Goal: Task Accomplishment & Management: Use online tool/utility

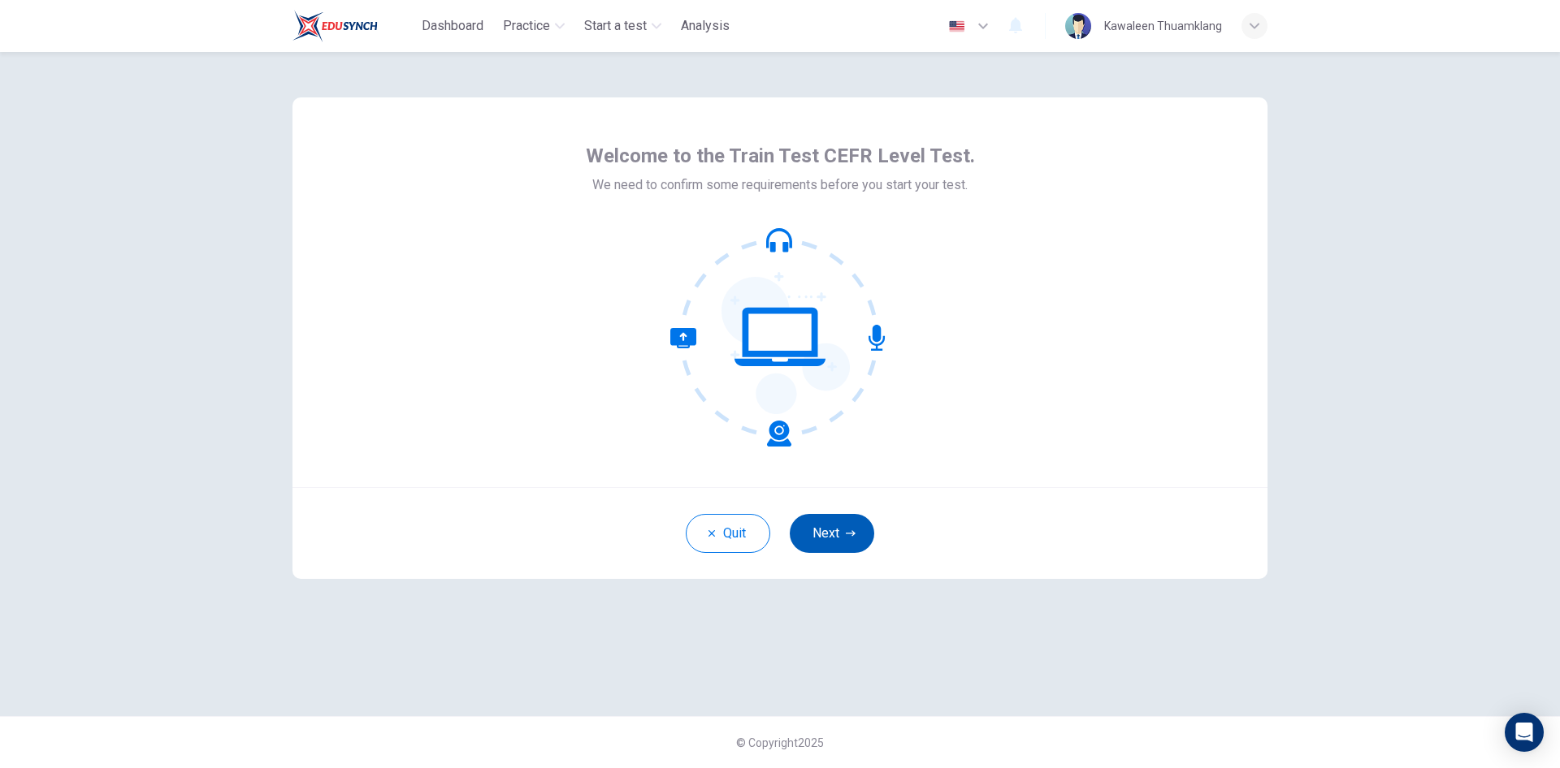
click at [833, 528] on button "Next" at bounding box center [832, 533] width 84 height 39
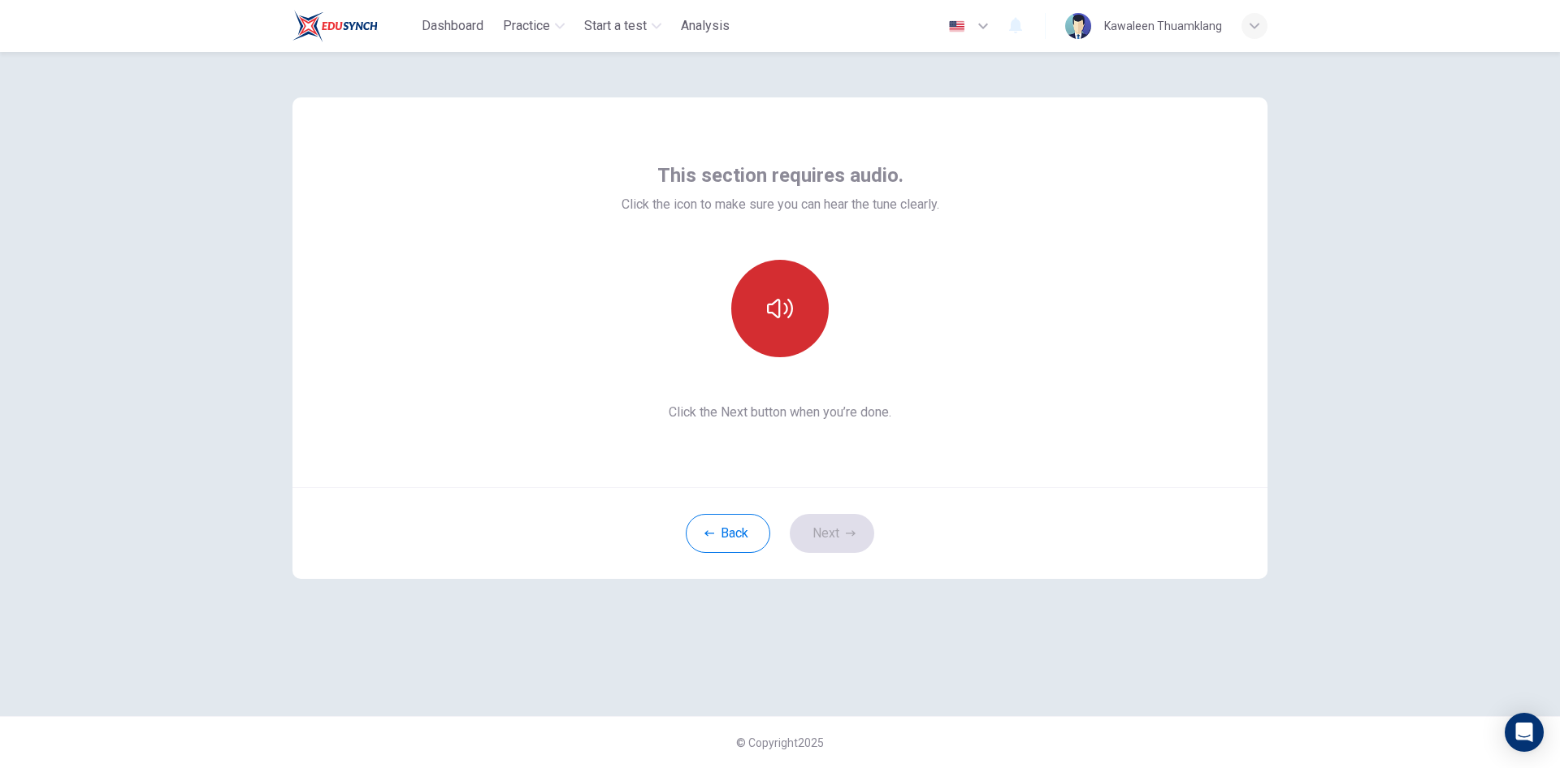
click at [793, 312] on button "button" at bounding box center [779, 308] width 97 height 97
click at [787, 314] on icon "button" at bounding box center [780, 309] width 26 height 26
click at [772, 306] on icon "button" at bounding box center [780, 309] width 26 height 26
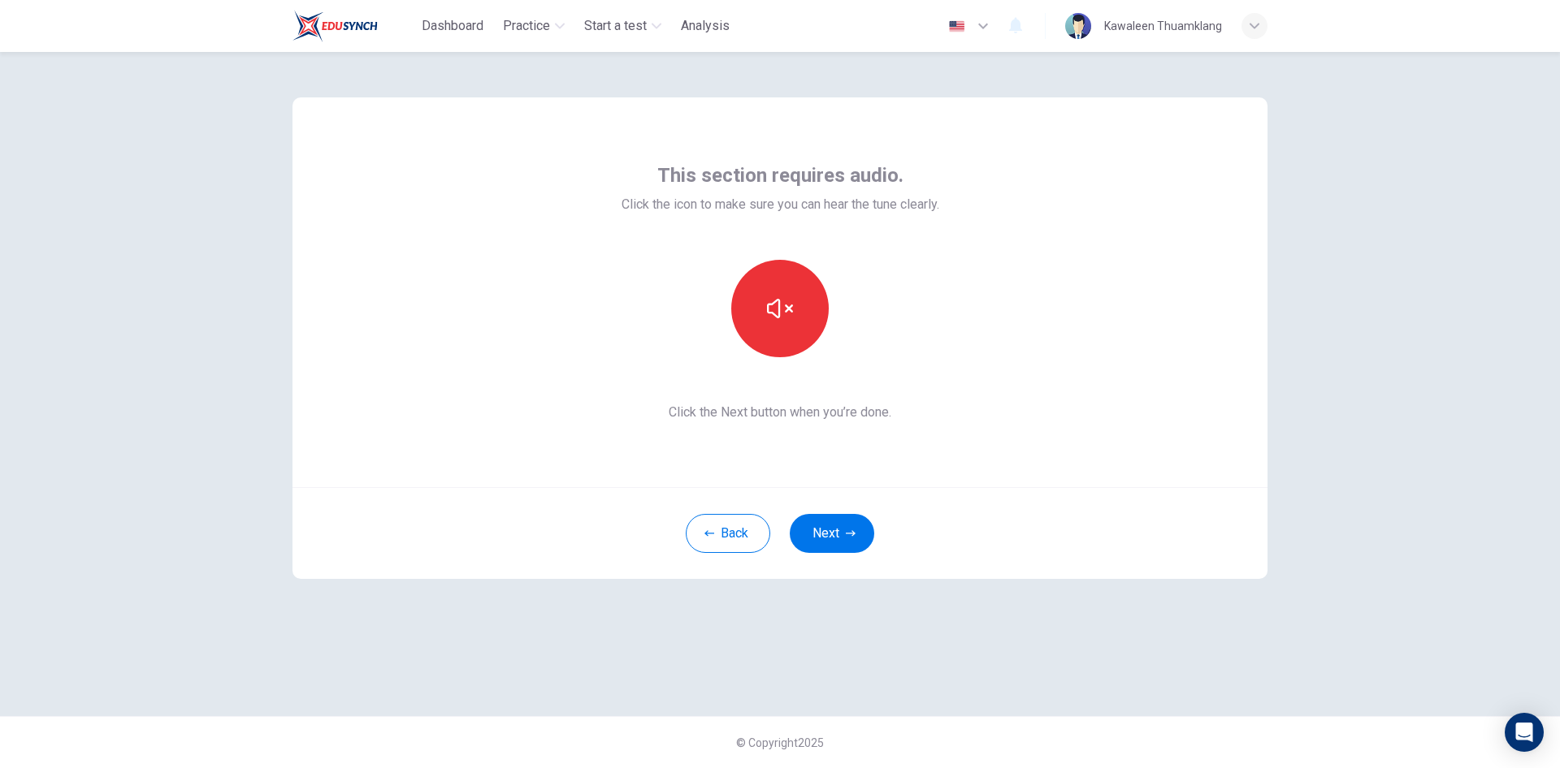
click at [1040, 452] on div "This section requires audio. Click the icon to make sure you can hear the tune …" at bounding box center [779, 292] width 975 height 390
click at [846, 532] on icon "button" at bounding box center [851, 534] width 10 height 10
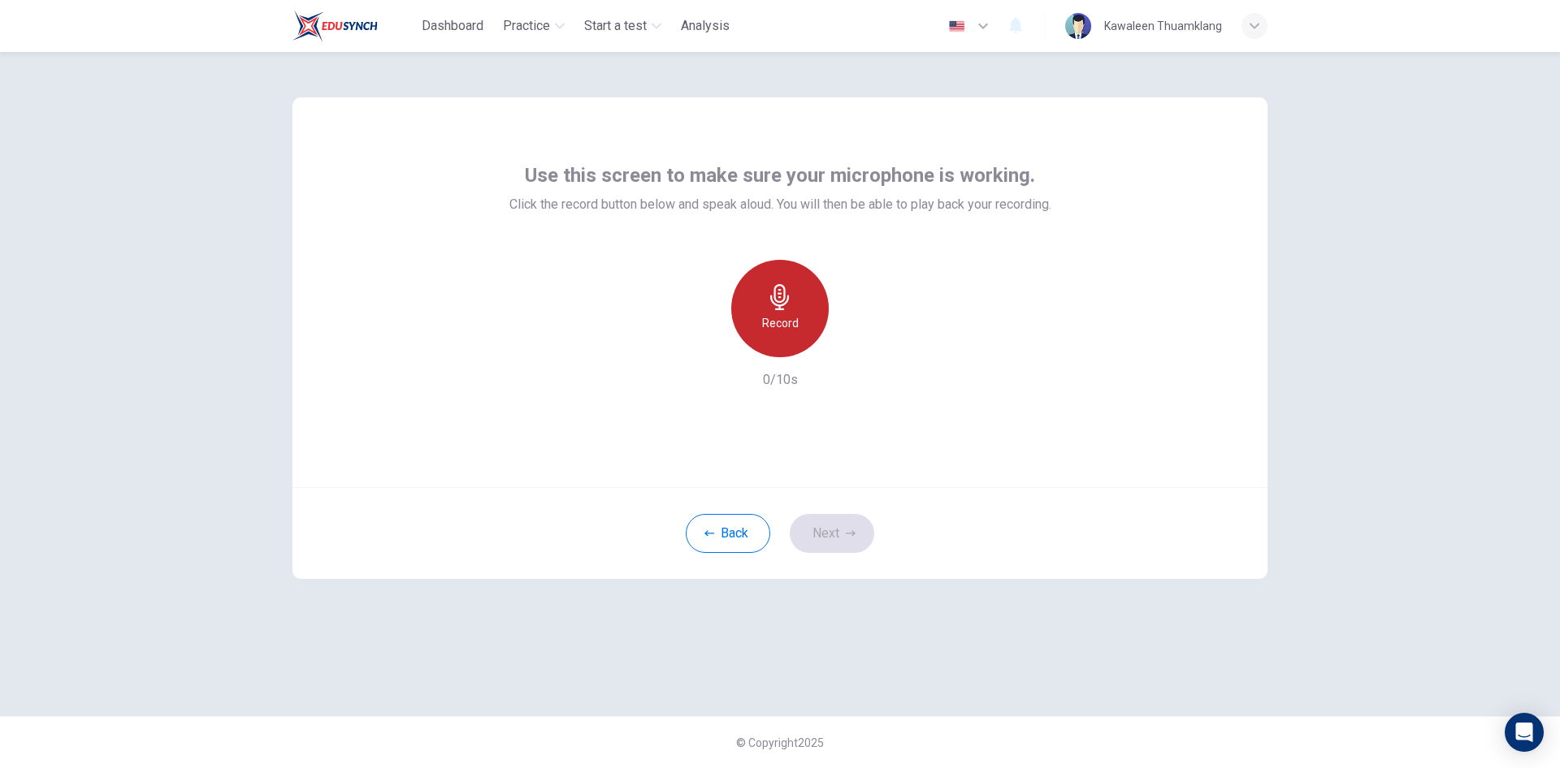
click at [798, 306] on div "Record" at bounding box center [779, 308] width 97 height 97
click at [784, 303] on icon "button" at bounding box center [780, 297] width 26 height 26
click at [860, 344] on icon "button" at bounding box center [854, 344] width 16 height 16
click at [857, 345] on icon "button" at bounding box center [855, 345] width 7 height 10
click at [855, 346] on icon "button" at bounding box center [854, 344] width 16 height 16
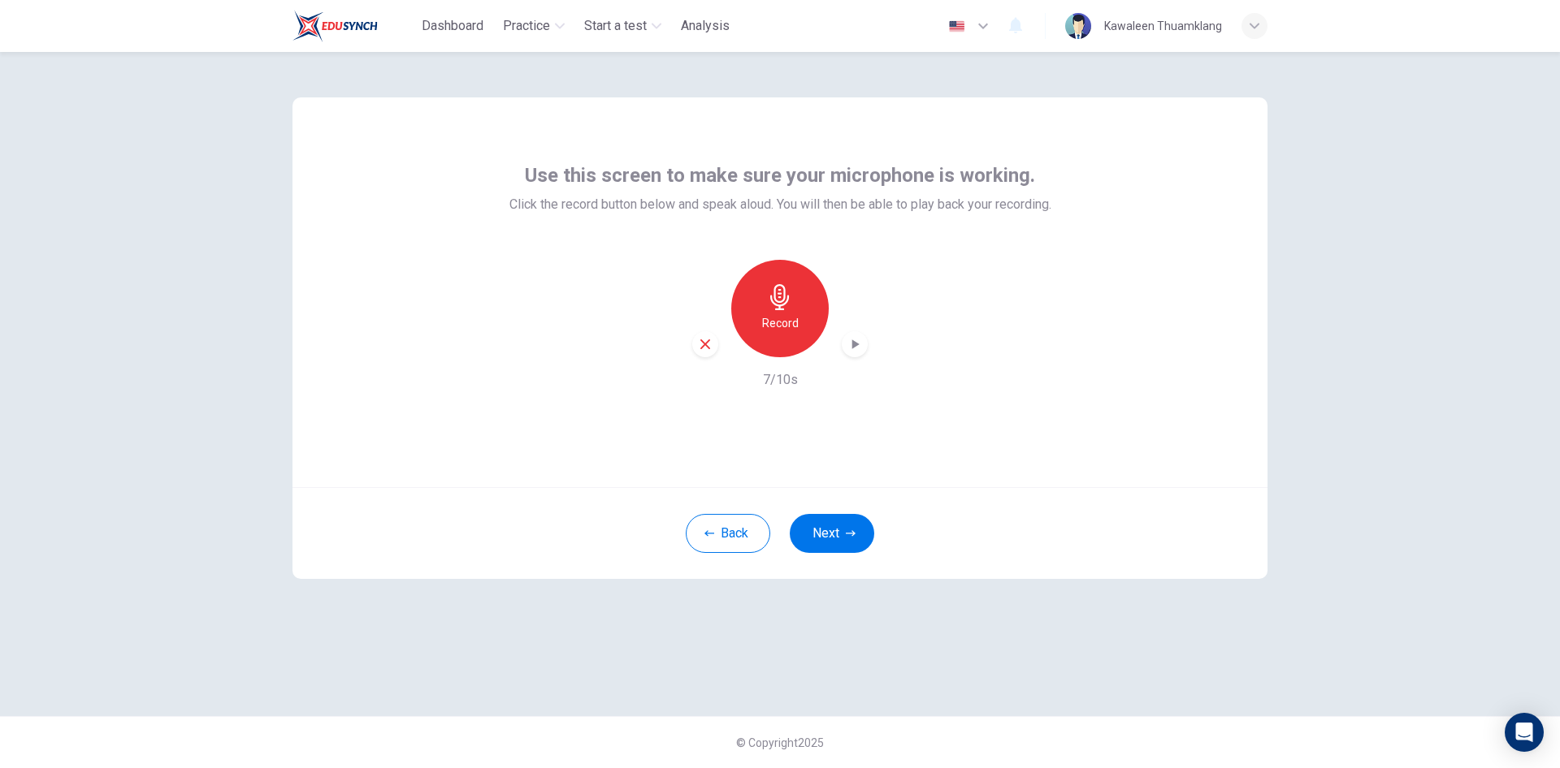
click at [859, 342] on icon "button" at bounding box center [854, 344] width 16 height 16
click at [783, 308] on icon "button" at bounding box center [780, 297] width 26 height 26
click at [798, 313] on div "Stop" at bounding box center [779, 308] width 97 height 97
click at [850, 345] on icon "button" at bounding box center [854, 344] width 16 height 16
click at [796, 315] on h6 "Record" at bounding box center [780, 323] width 37 height 19
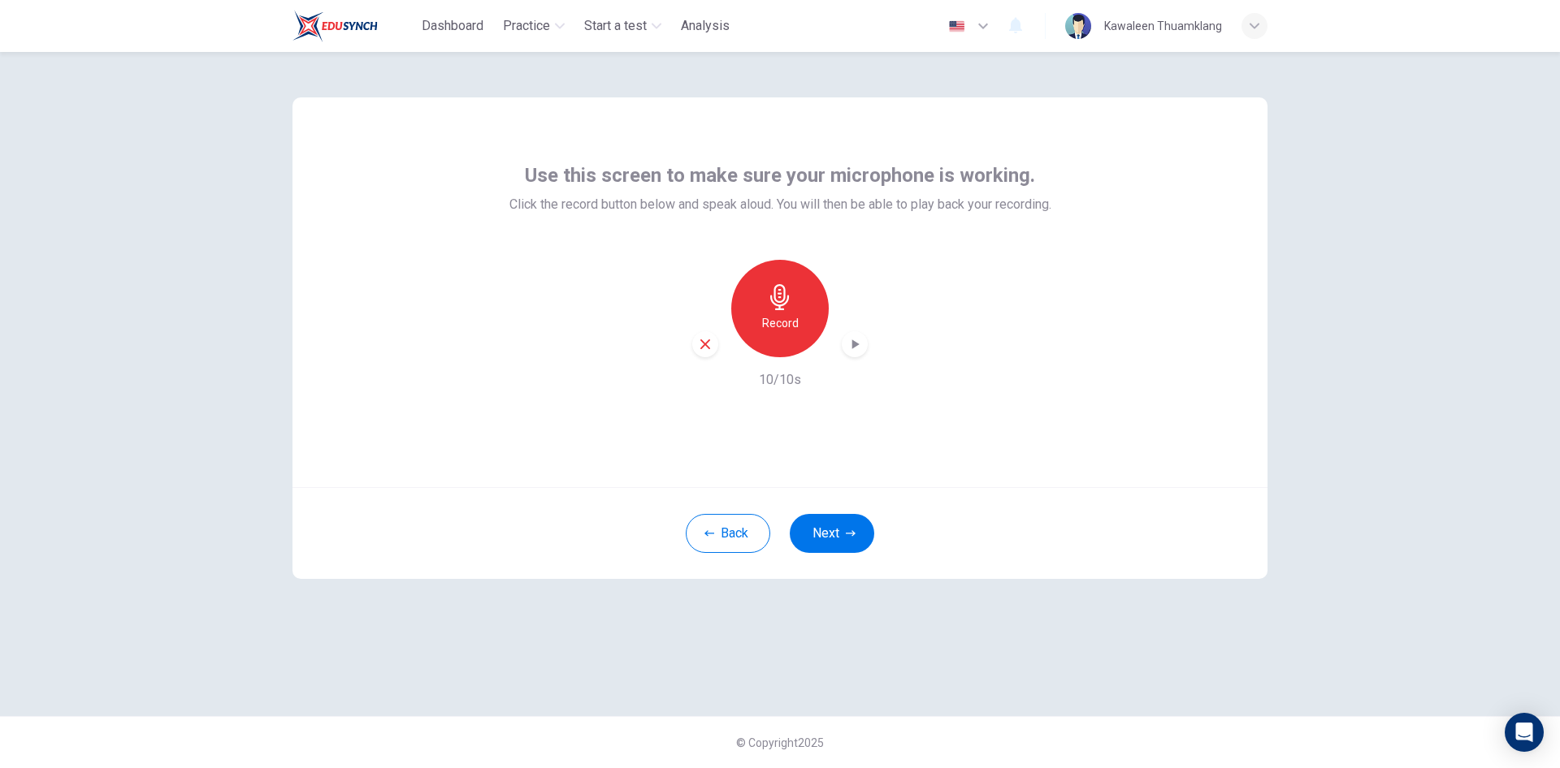
click at [852, 344] on icon "button" at bounding box center [855, 345] width 7 height 10
click at [785, 325] on h6 "Record" at bounding box center [780, 323] width 37 height 19
click at [785, 325] on h6 "Stop" at bounding box center [780, 323] width 24 height 19
click at [853, 341] on icon "button" at bounding box center [855, 345] width 7 height 10
click at [784, 314] on h6 "Record" at bounding box center [780, 323] width 37 height 19
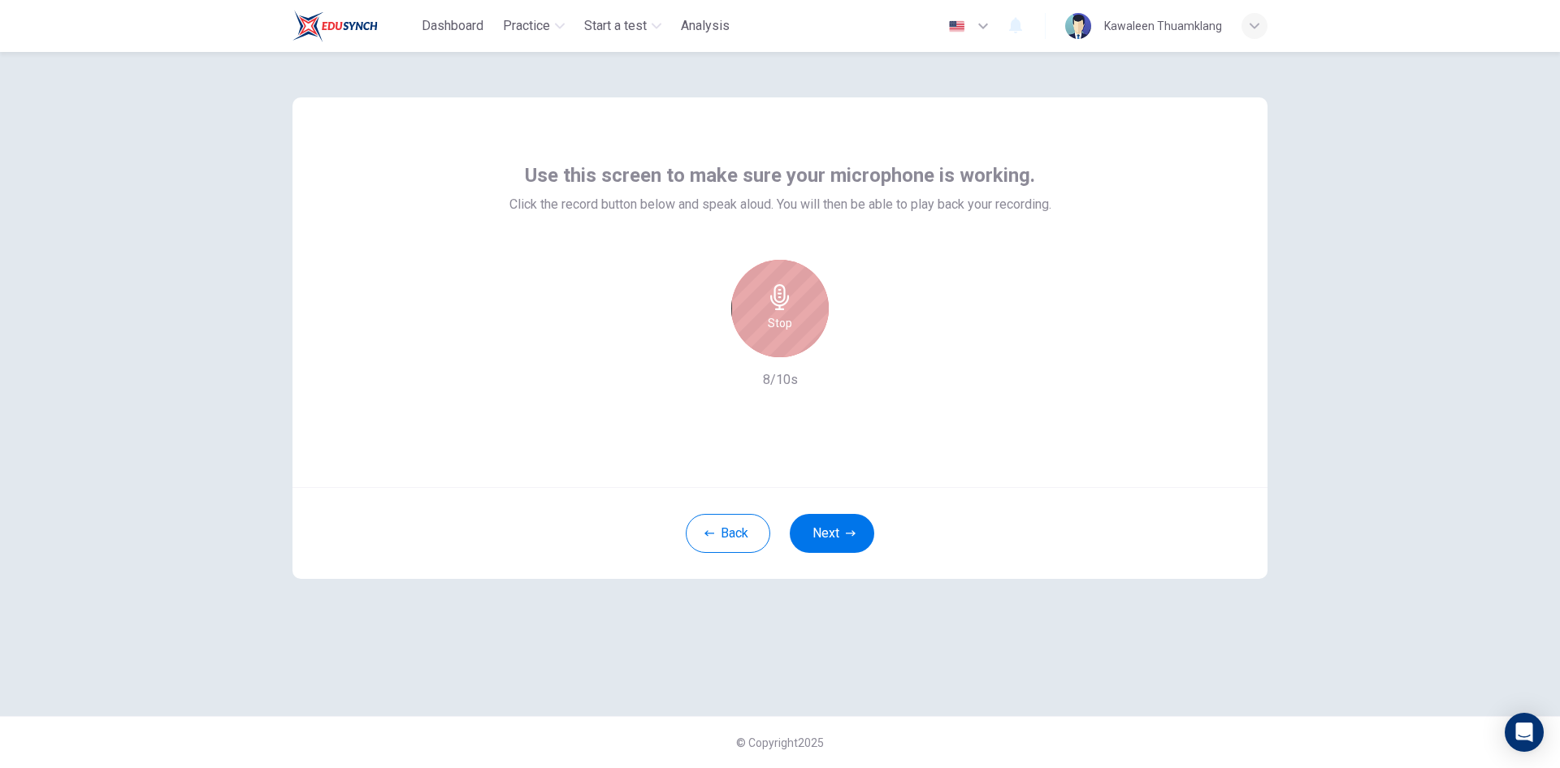
click at [781, 329] on h6 "Stop" at bounding box center [780, 323] width 24 height 19
click at [855, 340] on icon "button" at bounding box center [854, 344] width 16 height 16
click at [1160, 409] on div "Use this screen to make sure your microphone is working. Click the record butto…" at bounding box center [779, 292] width 975 height 390
click at [785, 313] on div "Record" at bounding box center [779, 308] width 97 height 97
click at [792, 307] on icon "button" at bounding box center [780, 297] width 26 height 26
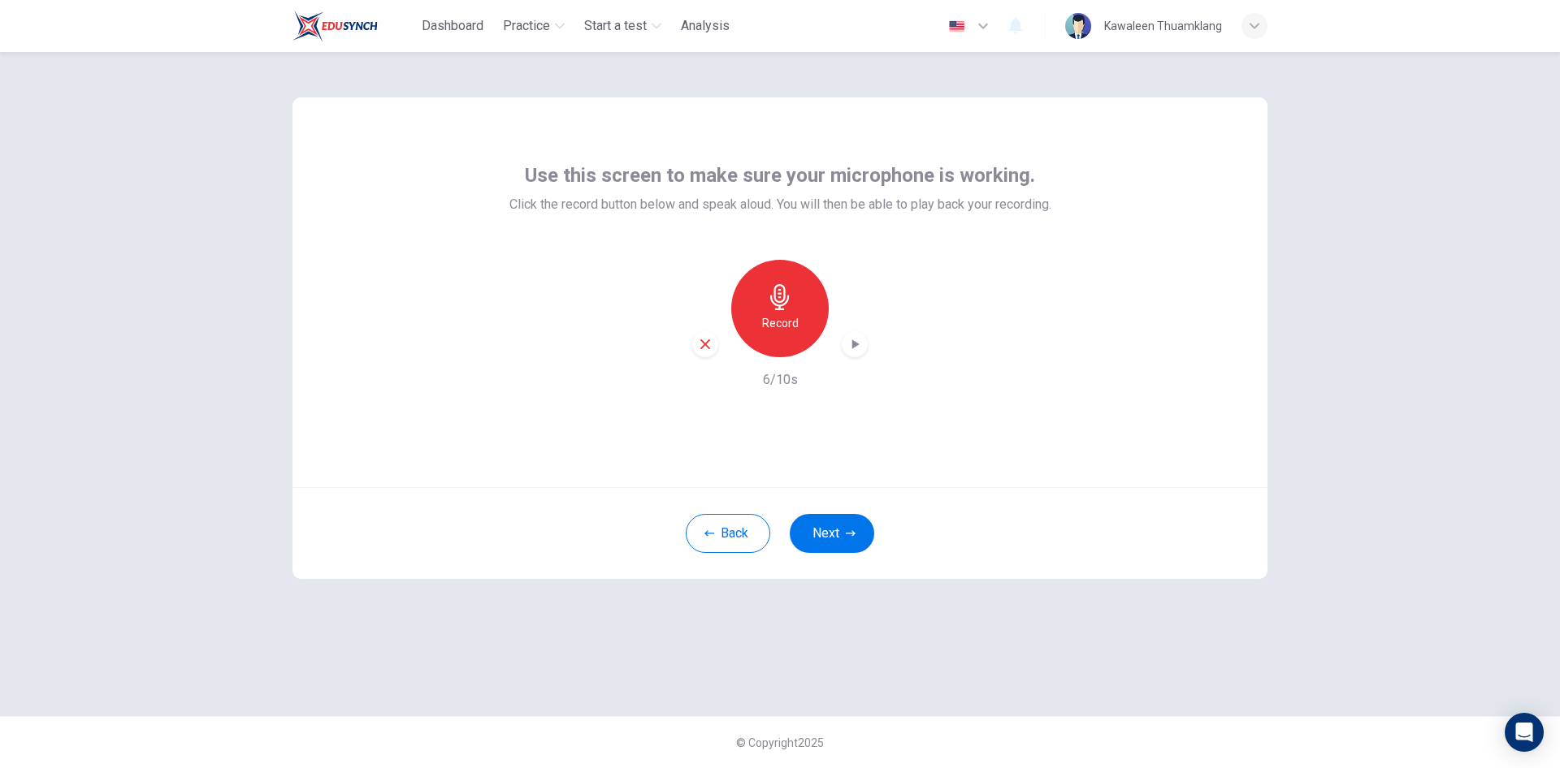
click at [850, 339] on icon "button" at bounding box center [854, 344] width 16 height 16
click at [807, 296] on div "Record" at bounding box center [779, 308] width 97 height 97
click at [796, 309] on div "Stop" at bounding box center [779, 308] width 97 height 97
click at [858, 347] on icon "button" at bounding box center [854, 344] width 16 height 16
click at [778, 314] on h6 "Record" at bounding box center [780, 323] width 37 height 19
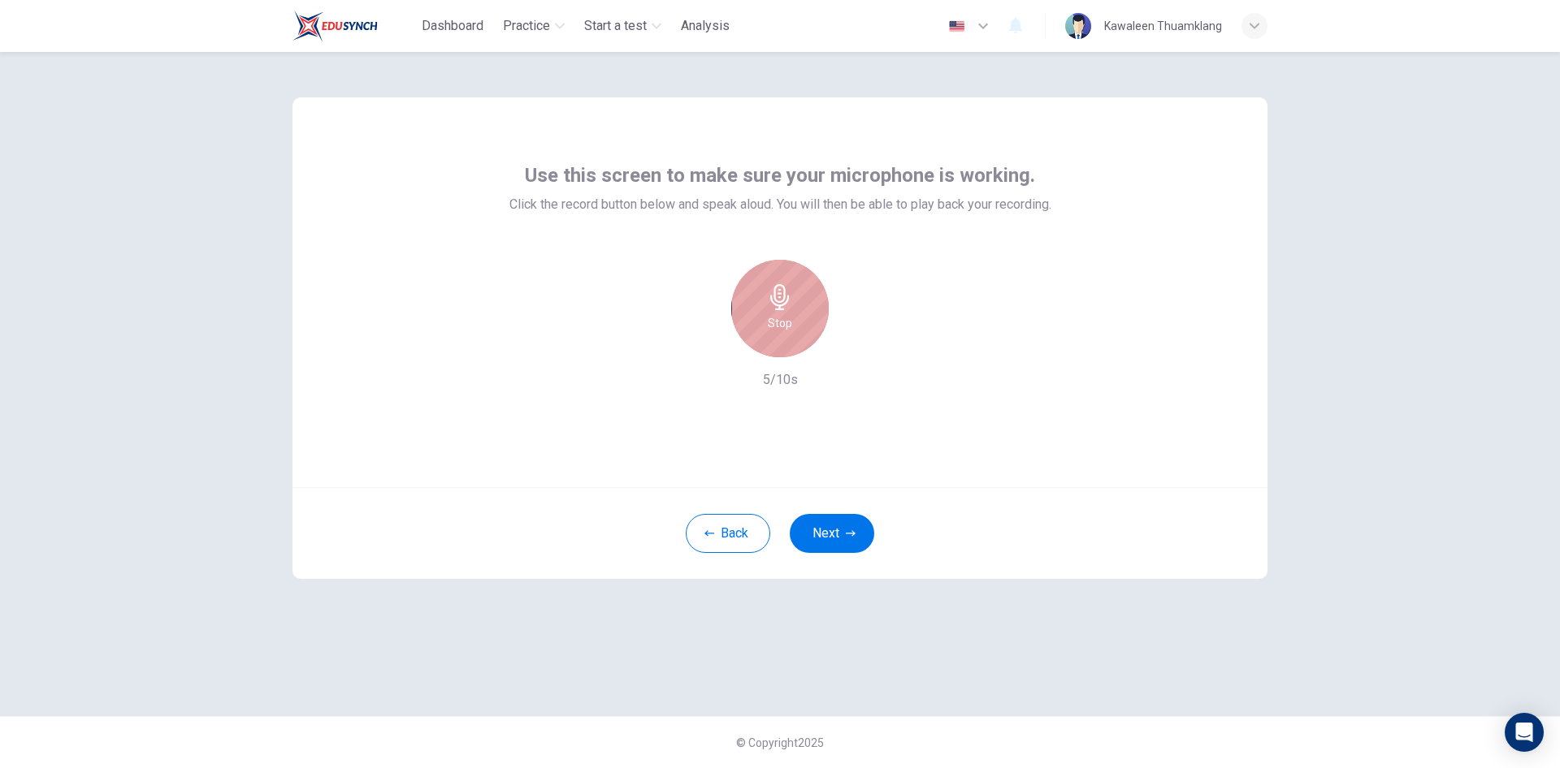
click at [778, 314] on h6 "Stop" at bounding box center [780, 323] width 24 height 19
click at [855, 349] on icon "button" at bounding box center [854, 344] width 16 height 16
